Goal: Information Seeking & Learning: Learn about a topic

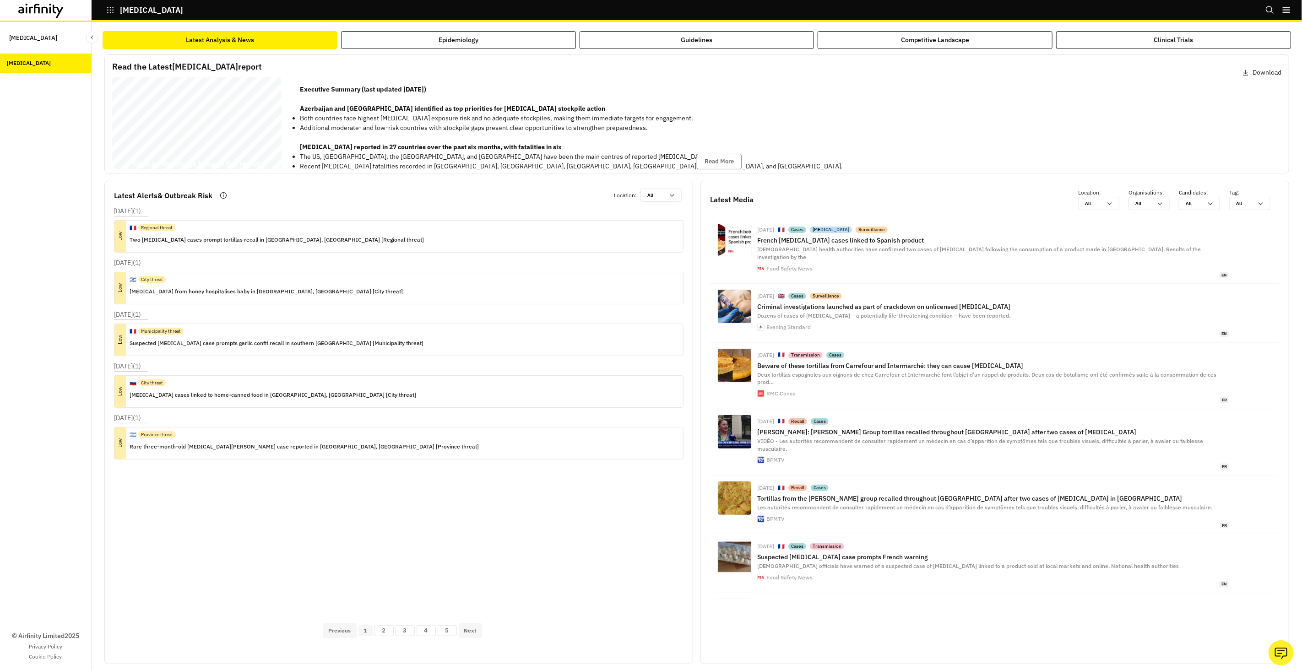
click at [67, 19] on div at bounding box center [46, 10] width 92 height 21
click at [63, 15] on icon at bounding box center [41, 11] width 46 height 15
